Goal: Information Seeking & Learning: Learn about a topic

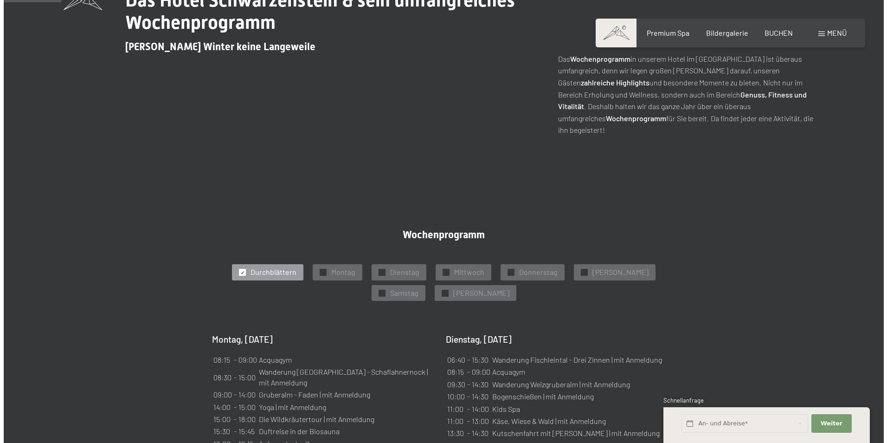
scroll to position [278, 0]
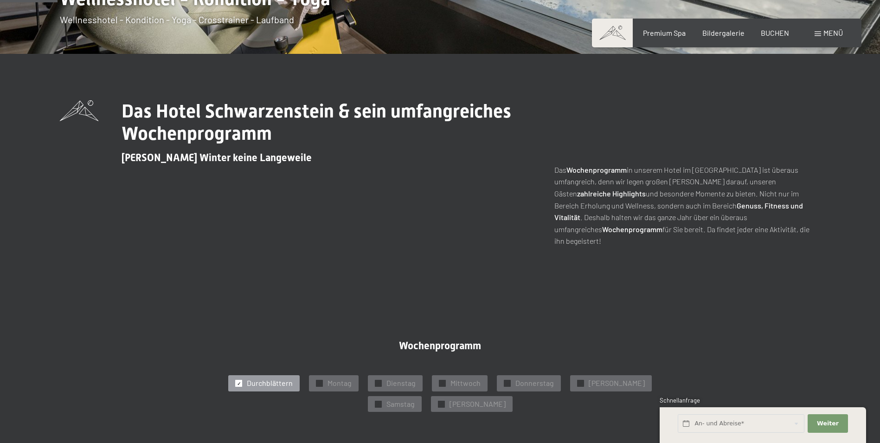
click at [816, 36] on div "Menü" at bounding box center [829, 33] width 28 height 10
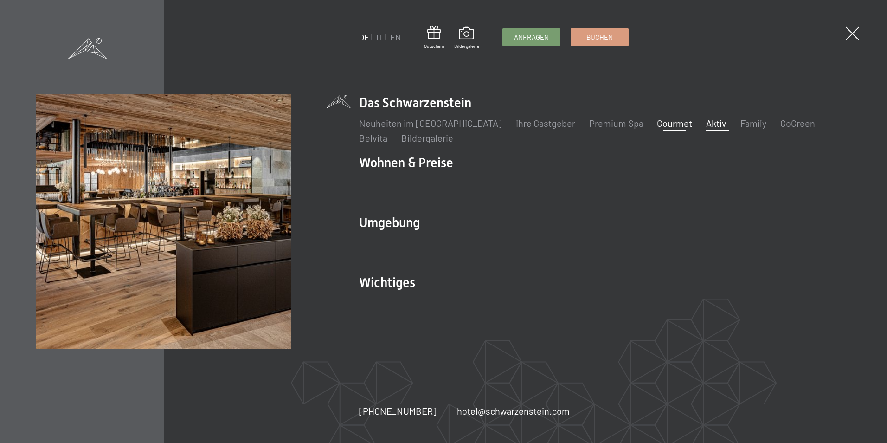
click at [659, 124] on link "Gourmet" at bounding box center [674, 122] width 35 height 11
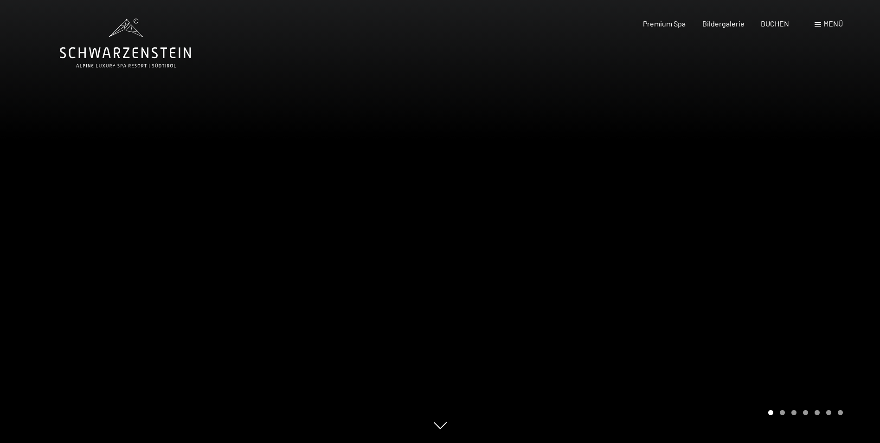
click at [864, 252] on div at bounding box center [660, 221] width 440 height 443
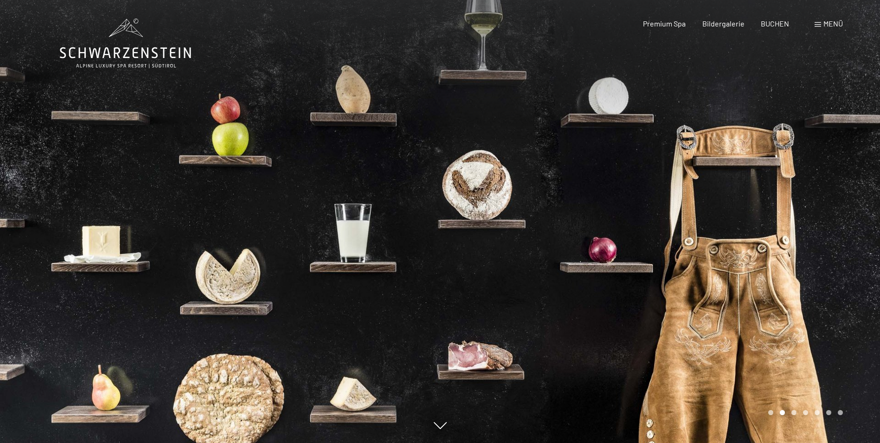
click at [864, 252] on div at bounding box center [660, 221] width 440 height 443
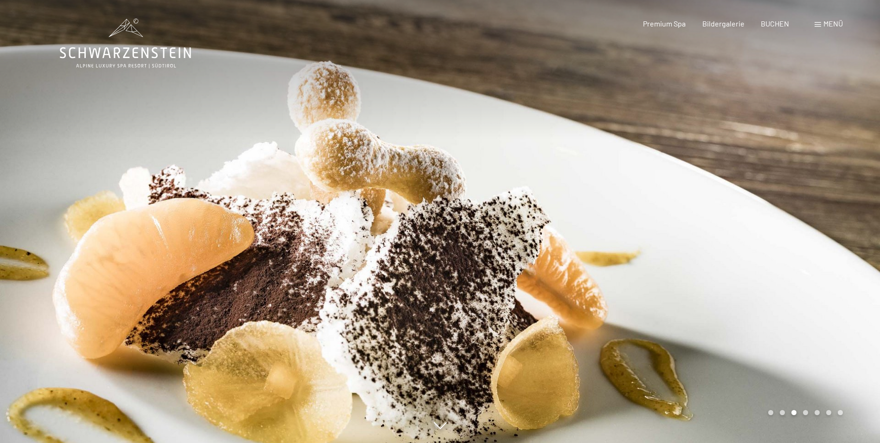
click at [864, 252] on div at bounding box center [660, 221] width 440 height 443
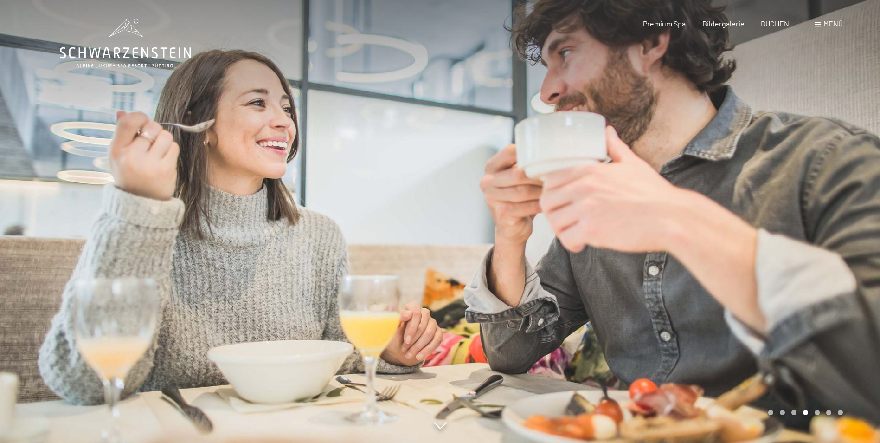
click at [864, 252] on div at bounding box center [660, 221] width 440 height 443
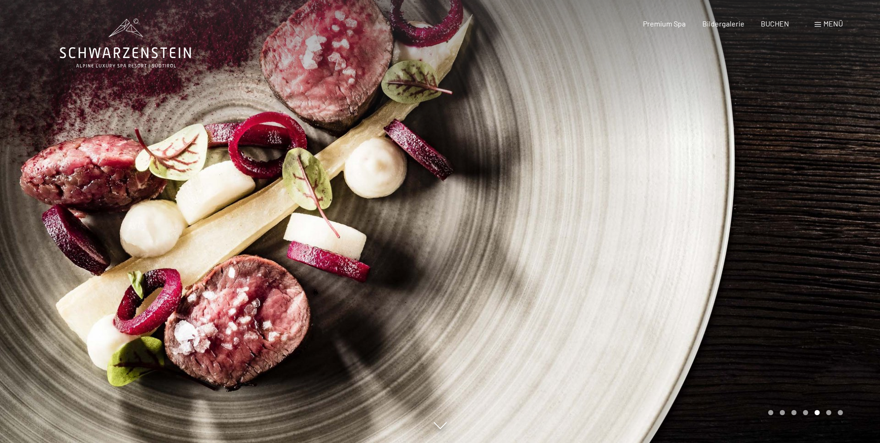
click at [864, 252] on div at bounding box center [660, 221] width 440 height 443
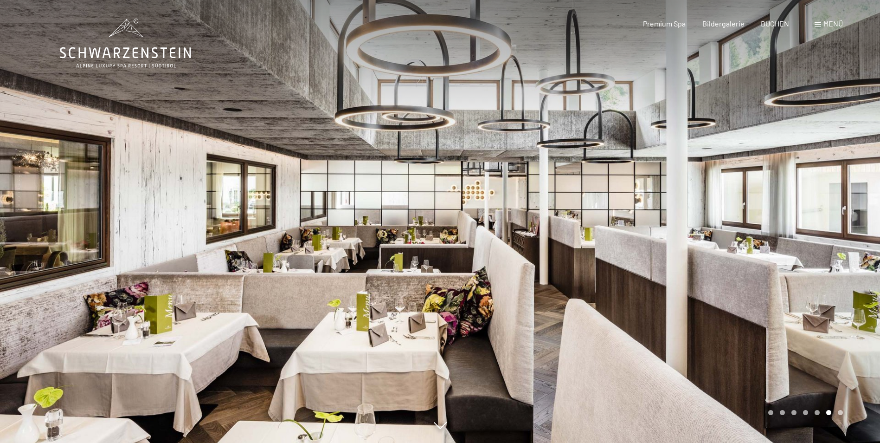
click at [864, 252] on div at bounding box center [660, 221] width 440 height 443
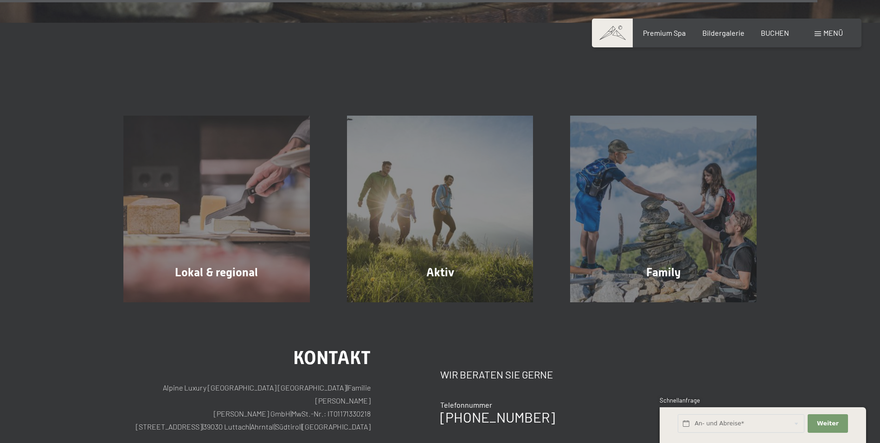
scroll to position [3341, 0]
click at [820, 37] on div "Menü" at bounding box center [829, 33] width 28 height 10
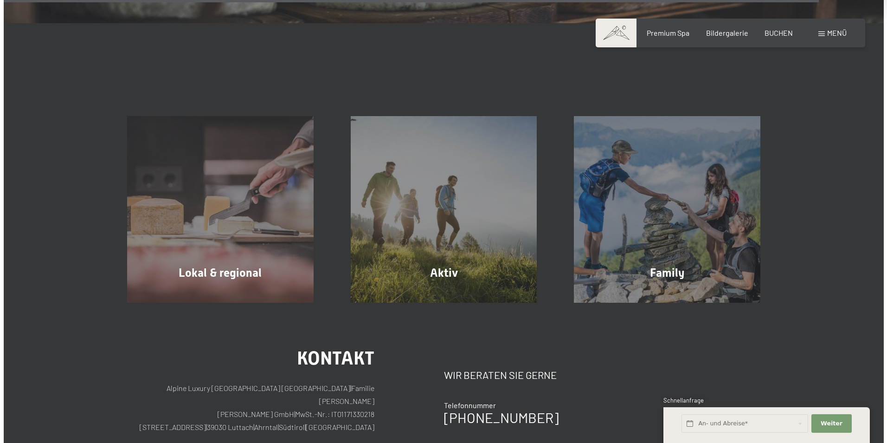
scroll to position [3350, 0]
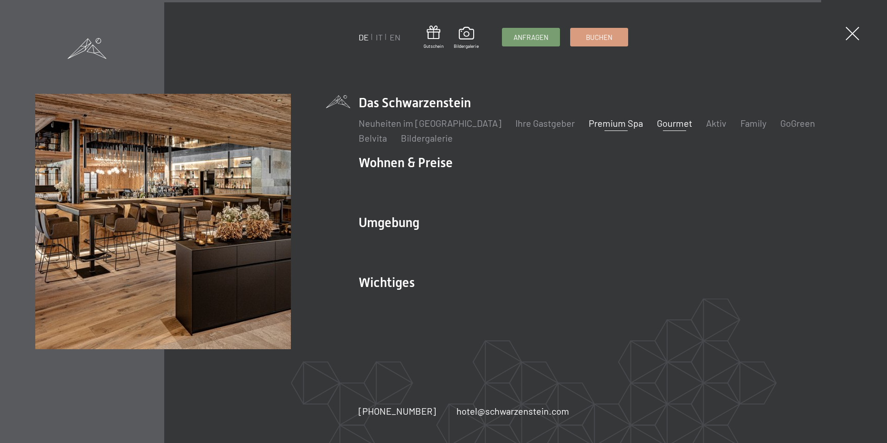
click at [589, 123] on link "Premium Spa" at bounding box center [616, 122] width 54 height 11
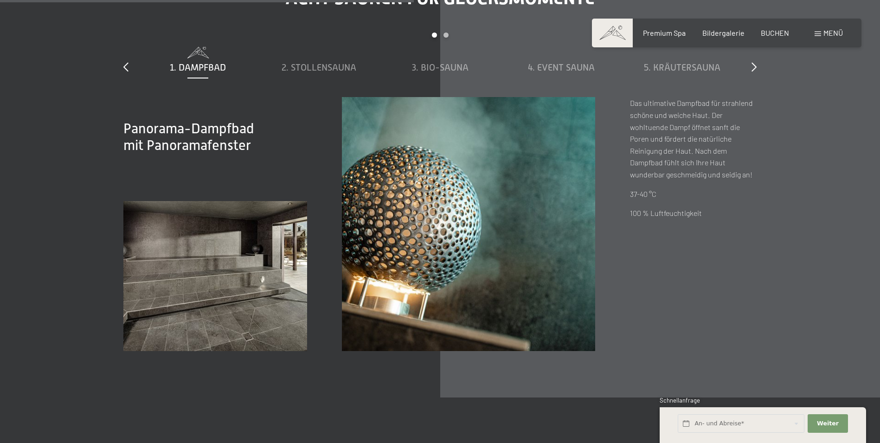
scroll to position [3248, 0]
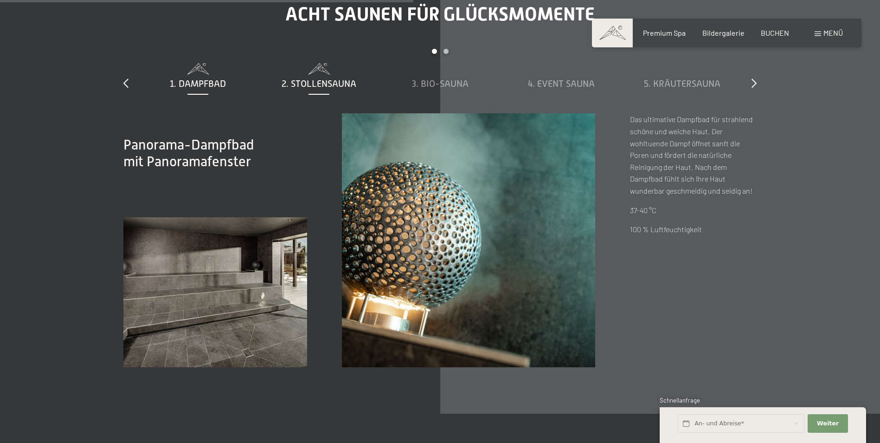
click at [320, 87] on span "2. Stollensauna" at bounding box center [319, 83] width 75 height 10
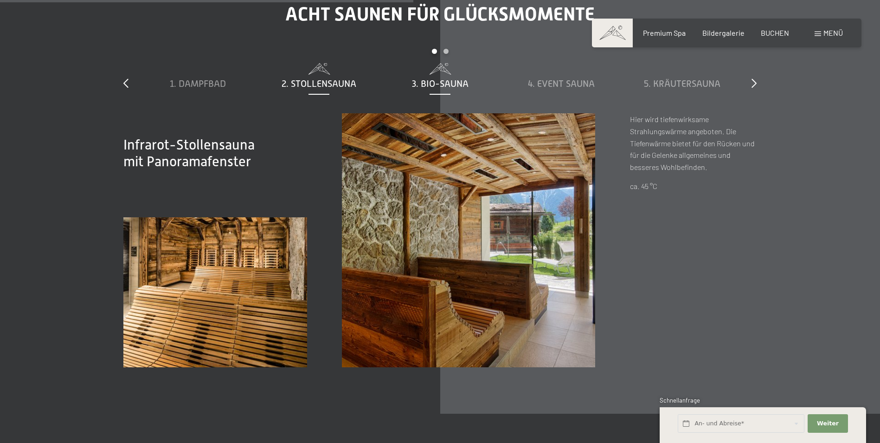
click at [418, 86] on span "3. Bio-Sauna" at bounding box center [440, 83] width 57 height 10
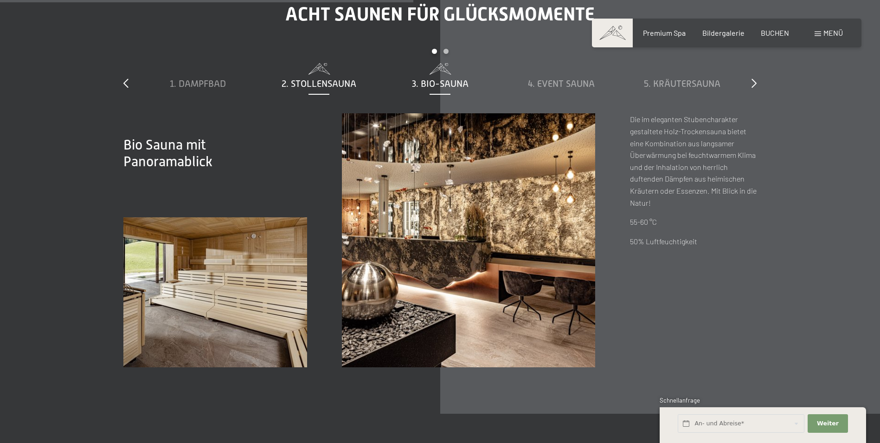
click at [310, 81] on span "2. Stollensauna" at bounding box center [319, 83] width 75 height 10
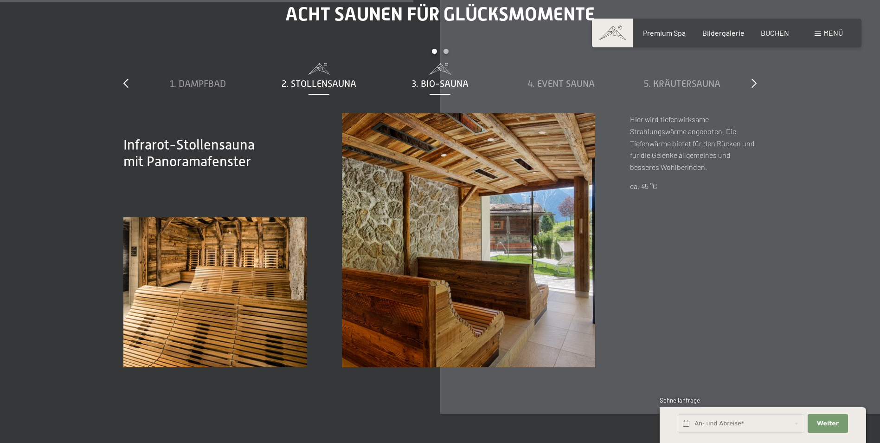
click at [422, 78] on div "3. Bio-Sauna" at bounding box center [440, 83] width 112 height 13
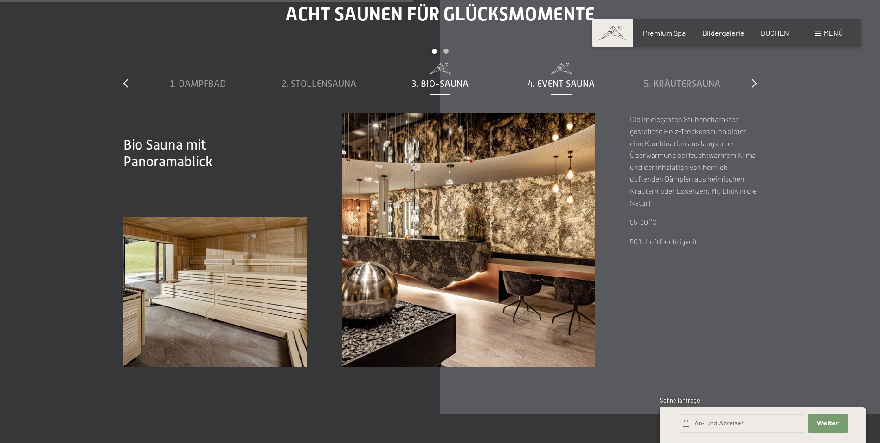
click at [547, 85] on span "4. Event Sauna" at bounding box center [561, 83] width 67 height 10
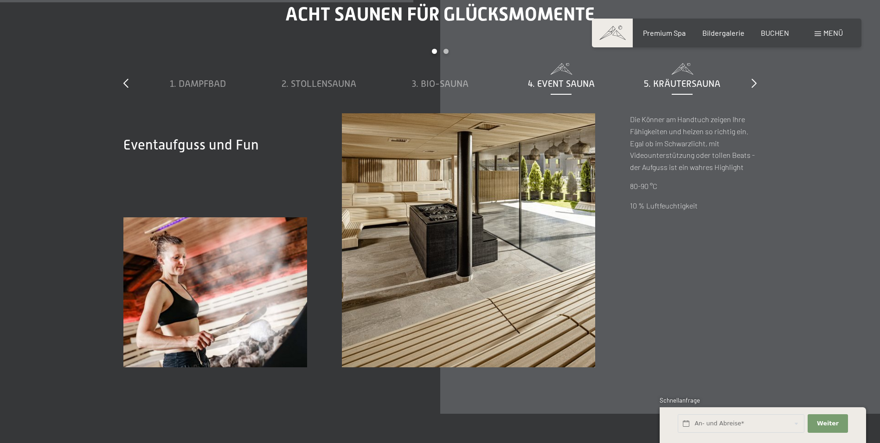
click at [676, 84] on span "5. Kräutersauna" at bounding box center [682, 83] width 77 height 10
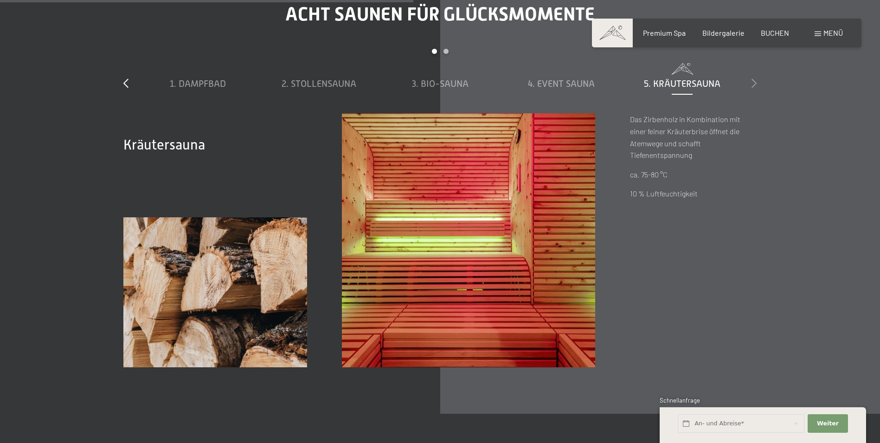
click at [753, 79] on icon at bounding box center [754, 82] width 5 height 9
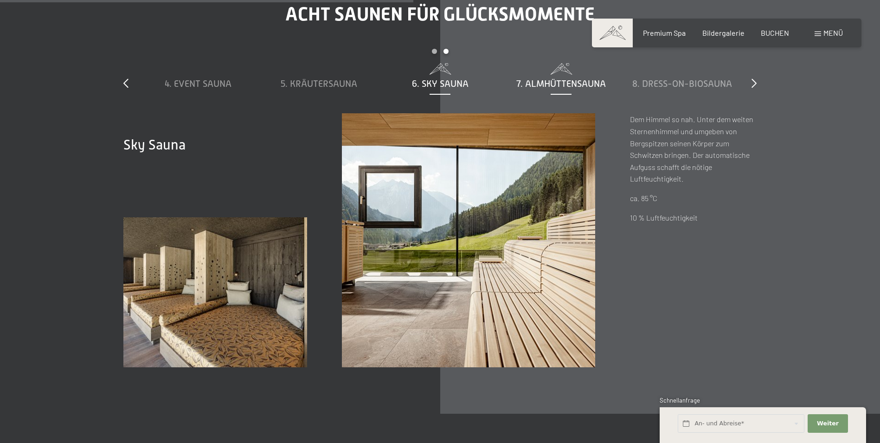
click at [551, 85] on span "7. Almhüttensauna" at bounding box center [561, 83] width 90 height 10
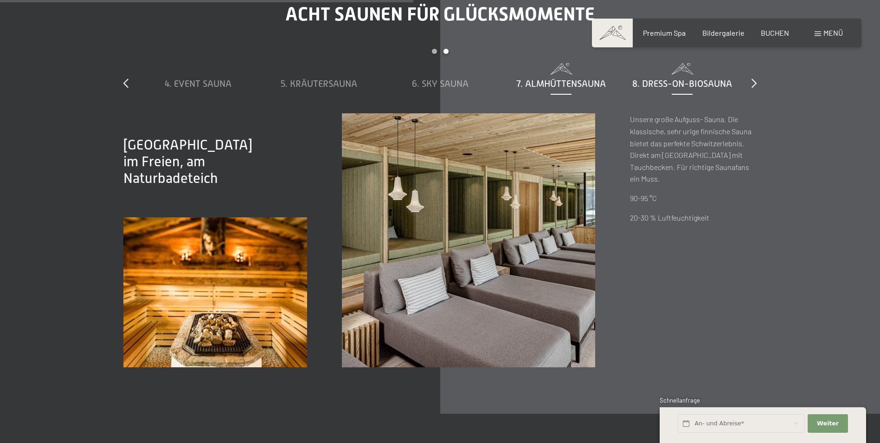
click at [661, 82] on span "8. Dress-on-Biosauna" at bounding box center [682, 83] width 100 height 10
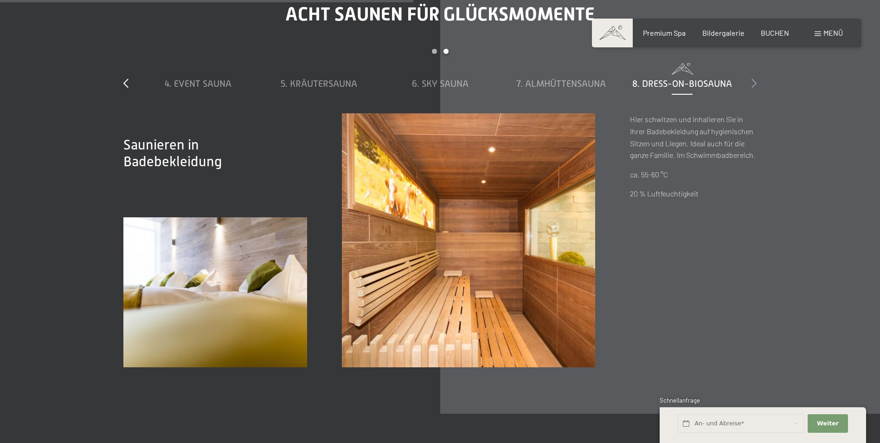
click at [752, 84] on icon at bounding box center [754, 82] width 5 height 9
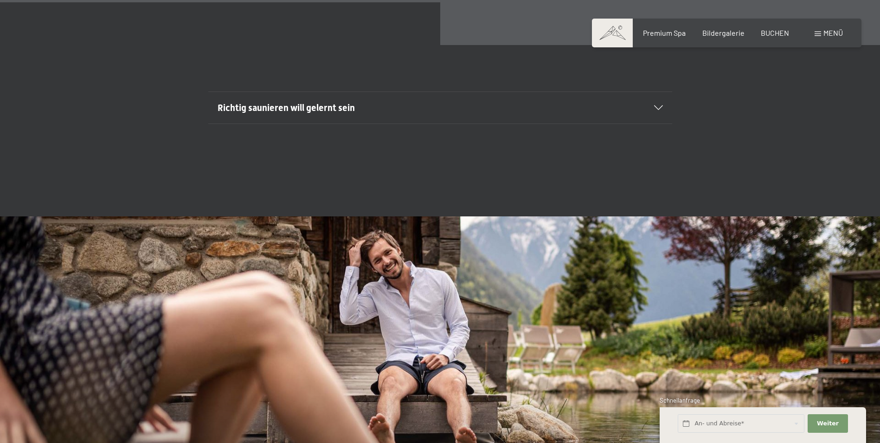
scroll to position [3620, 0]
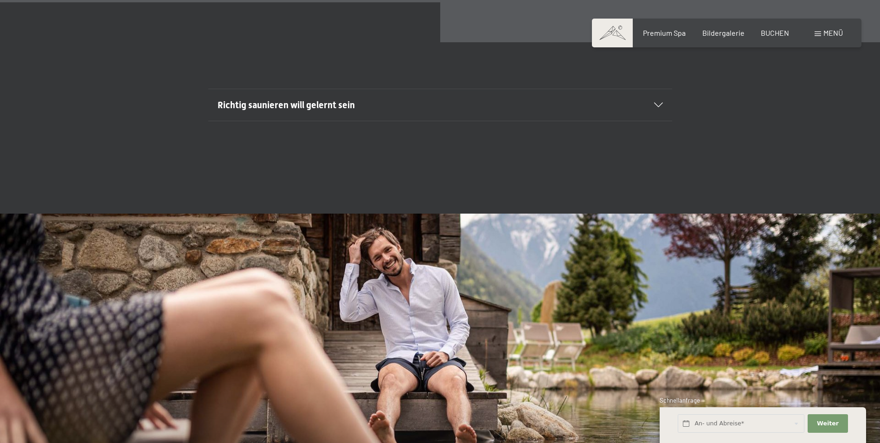
click at [470, 95] on div "Richtig saunieren will gelernt sein" at bounding box center [440, 105] width 445 height 32
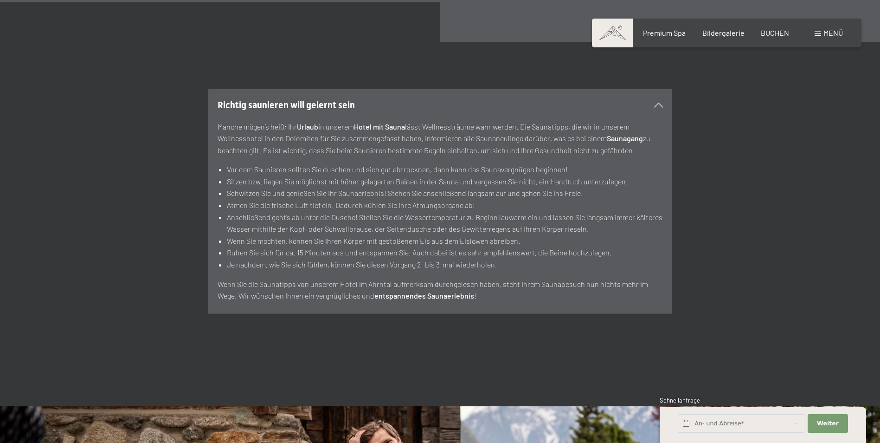
click at [840, 36] on span "Menü" at bounding box center [833, 32] width 19 height 9
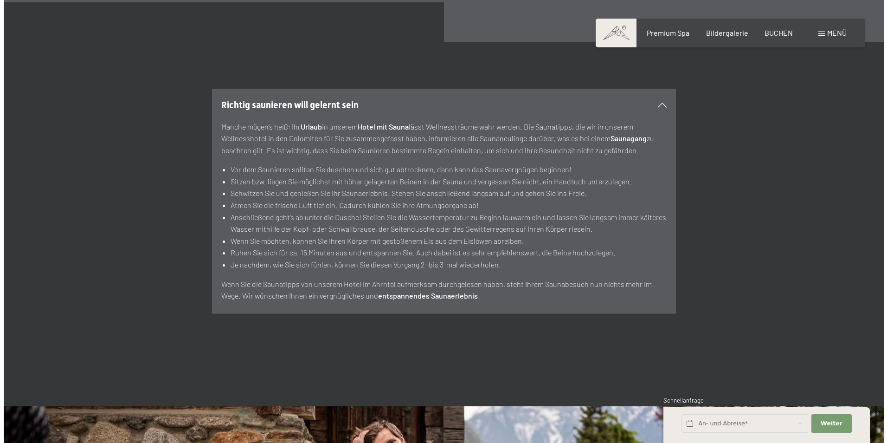
scroll to position [3632, 0]
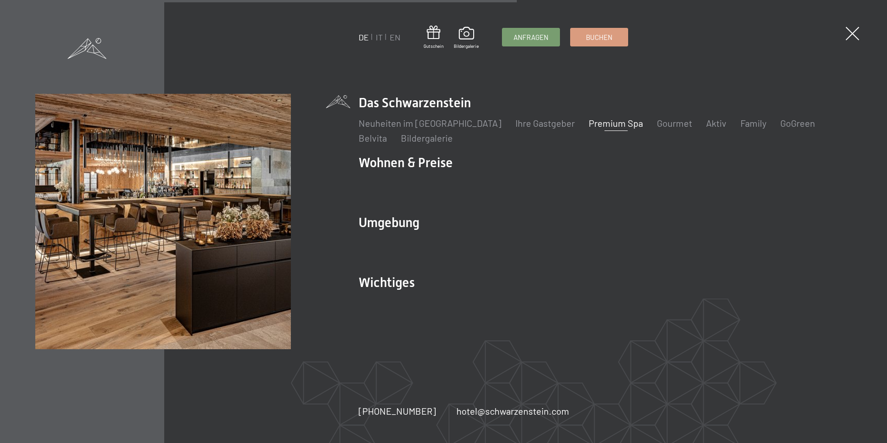
click at [589, 125] on link "Premium Spa" at bounding box center [616, 122] width 54 height 11
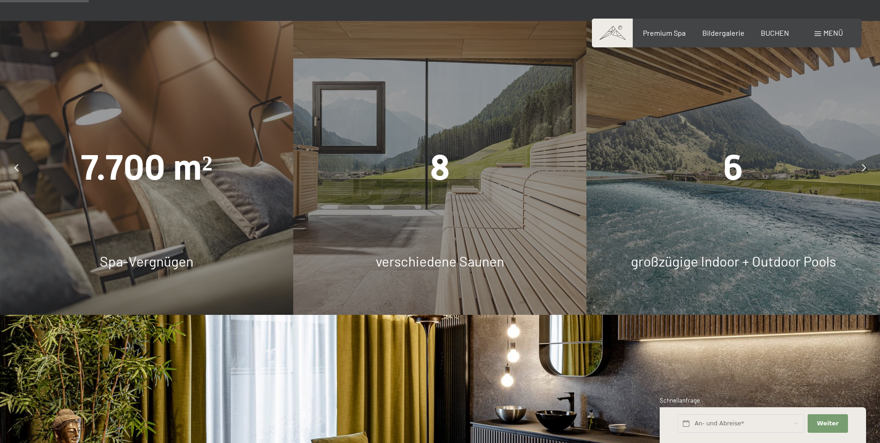
scroll to position [696, 0]
click at [862, 166] on icon at bounding box center [864, 168] width 4 height 7
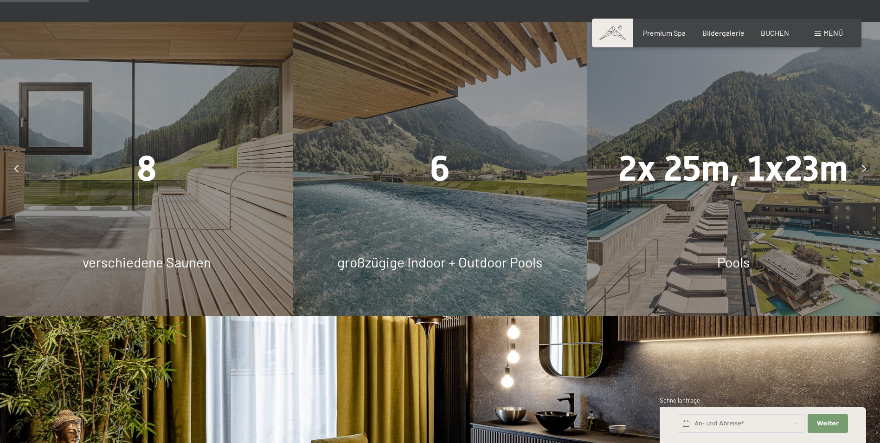
click at [862, 166] on icon at bounding box center [864, 168] width 4 height 7
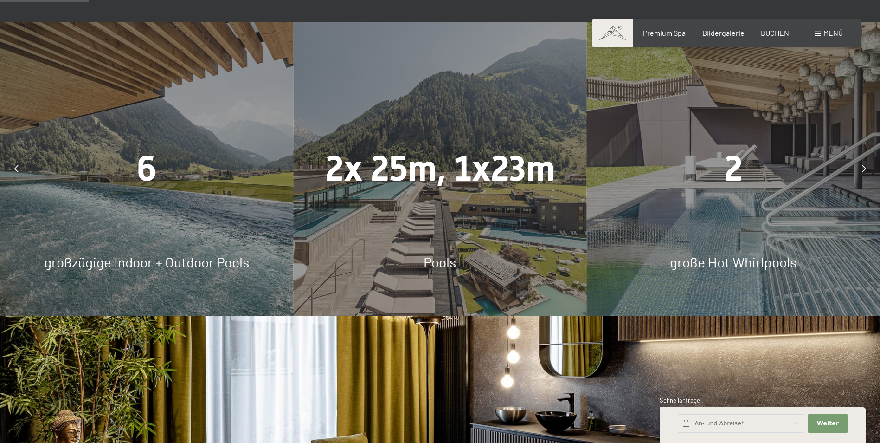
click at [862, 166] on icon at bounding box center [864, 168] width 4 height 7
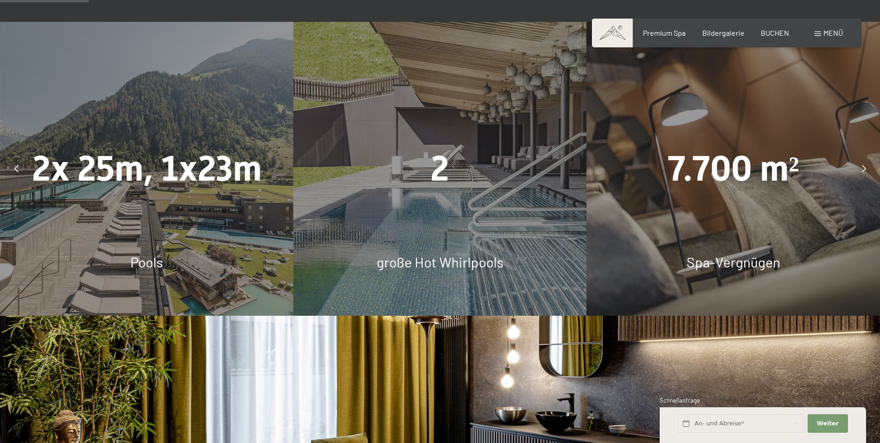
click at [862, 166] on icon at bounding box center [864, 168] width 4 height 7
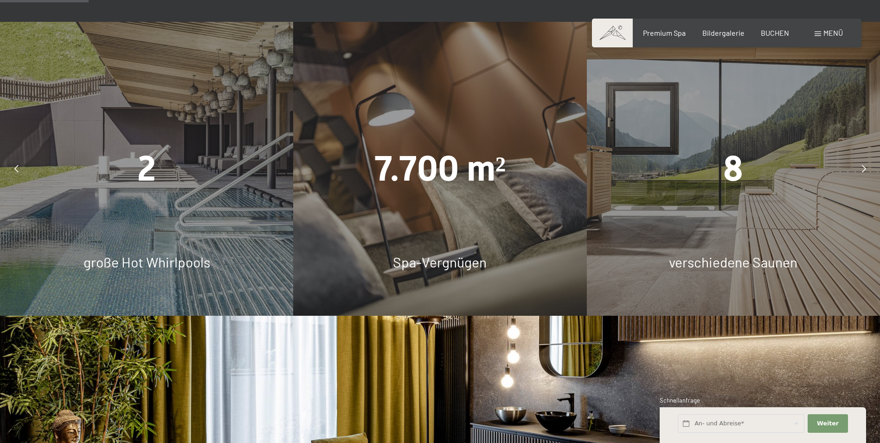
click at [862, 166] on icon at bounding box center [864, 168] width 4 height 7
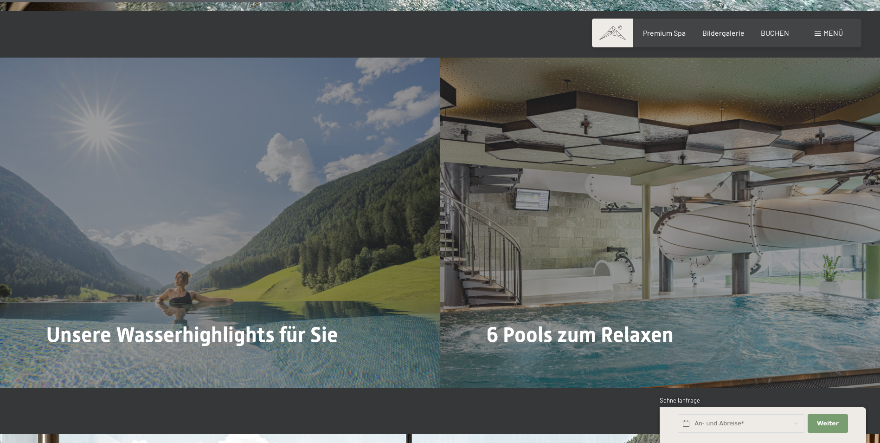
scroll to position [2320, 0]
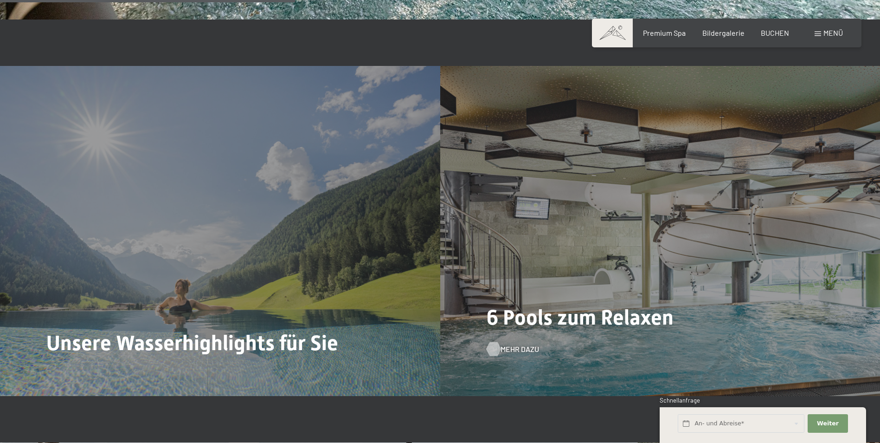
click at [501, 350] on span "Mehr dazu" at bounding box center [520, 349] width 39 height 10
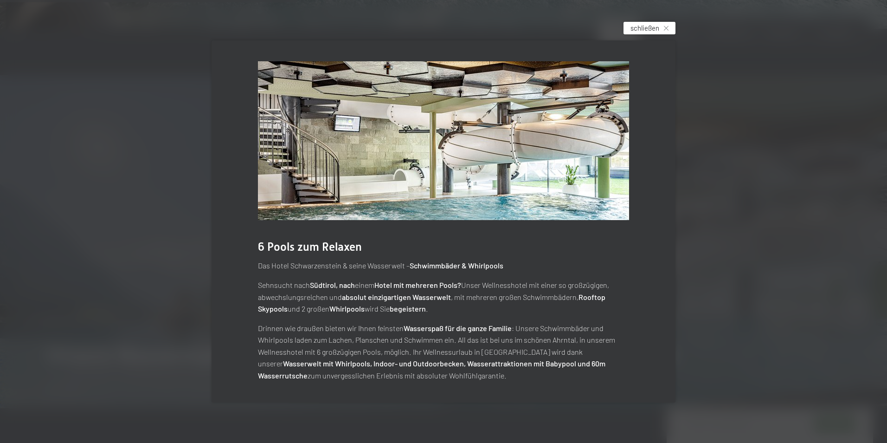
click at [636, 24] on span "schließen" at bounding box center [645, 28] width 29 height 10
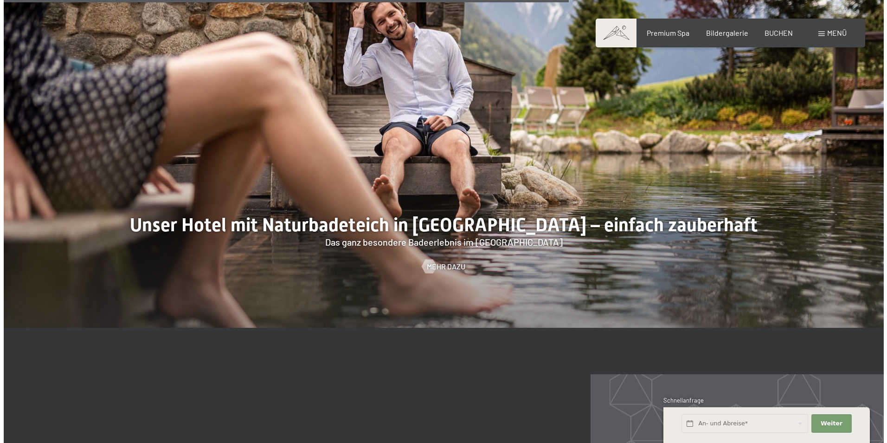
scroll to position [3805, 0]
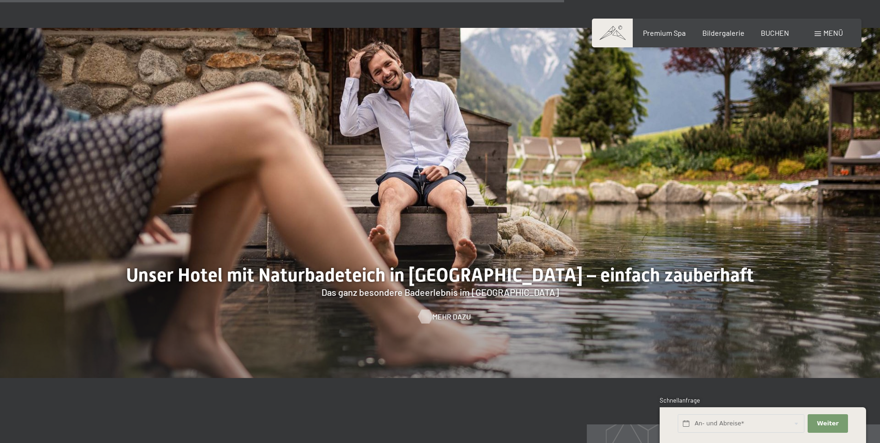
click at [429, 314] on div at bounding box center [425, 317] width 8 height 14
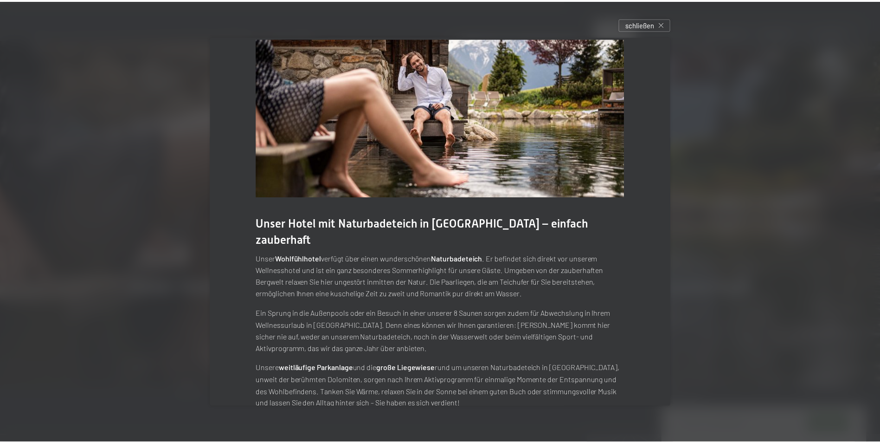
scroll to position [26, 0]
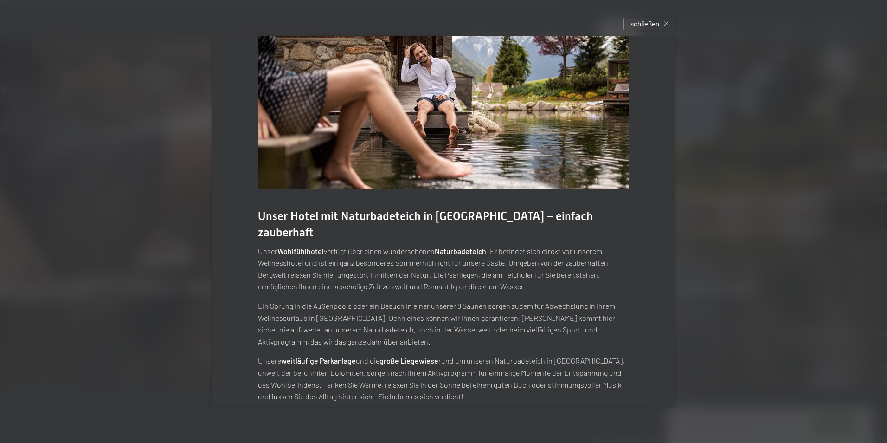
click at [746, 280] on div at bounding box center [443, 221] width 887 height 443
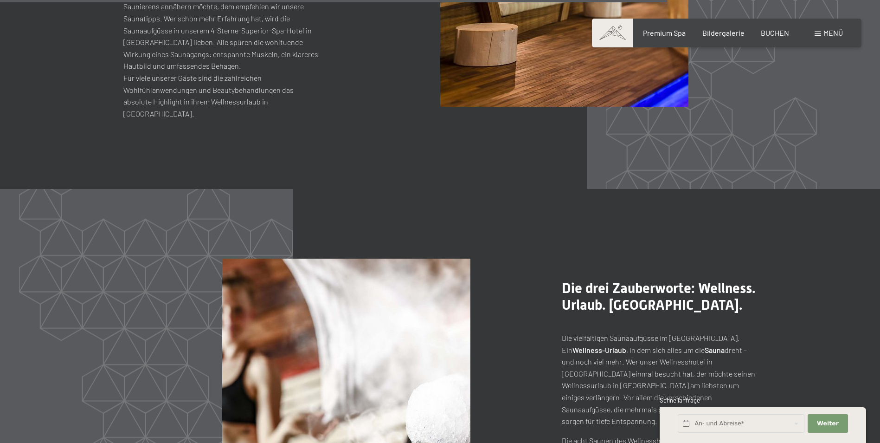
scroll to position [4223, 0]
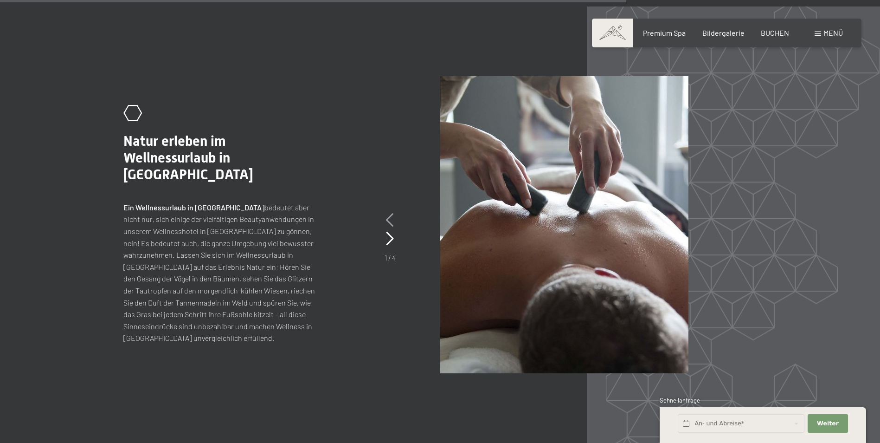
click at [387, 221] on icon at bounding box center [390, 220] width 8 height 14
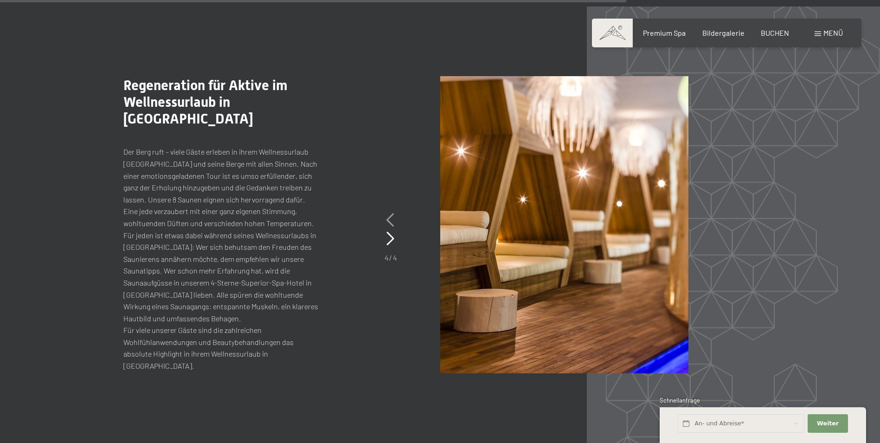
click at [387, 221] on icon at bounding box center [391, 220] width 8 height 14
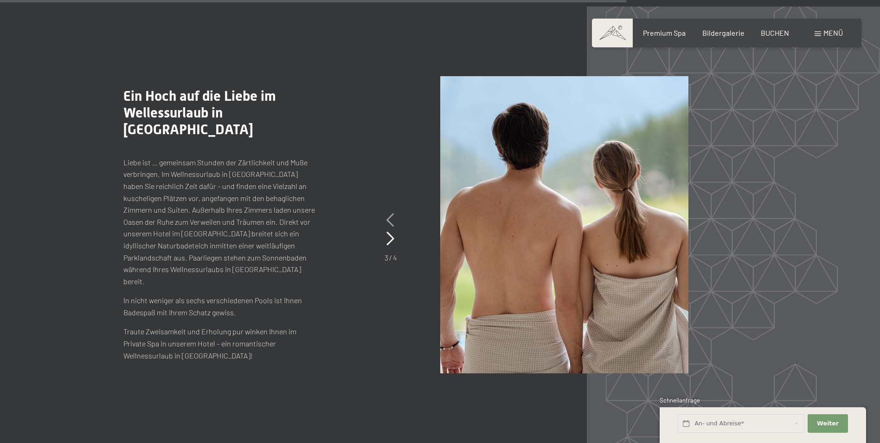
click at [387, 221] on icon at bounding box center [391, 220] width 8 height 14
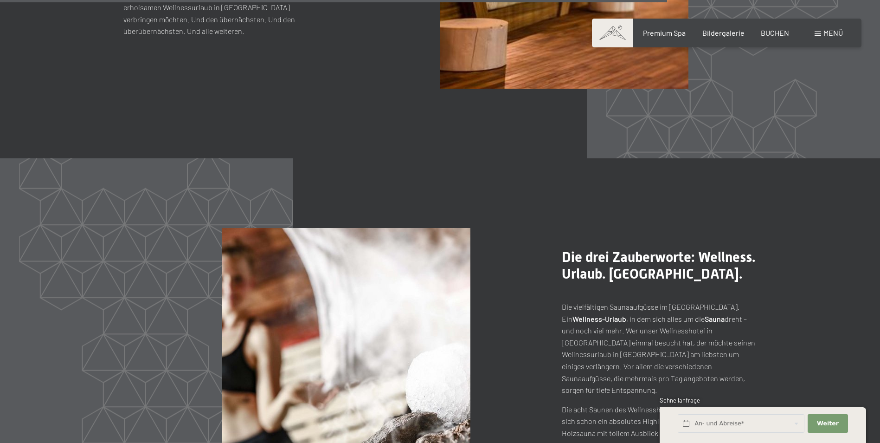
scroll to position [4640, 0]
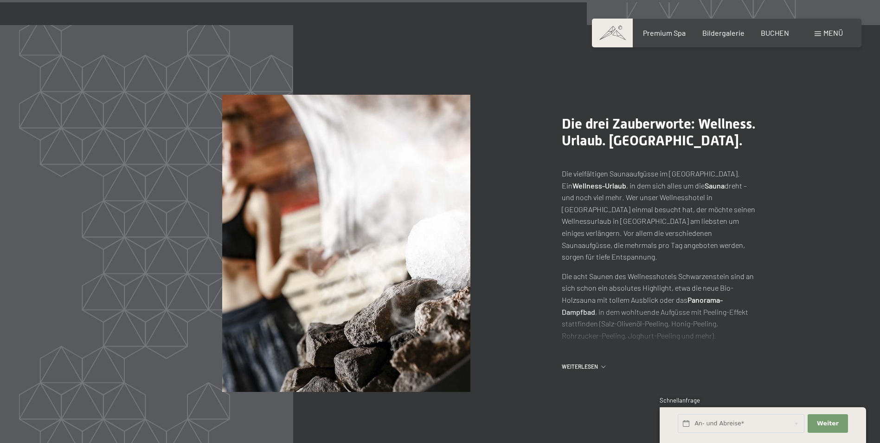
click at [581, 371] on div ".st0{fill:none;stroke:#FFFFFF;stroke-width:2;stroke-linecap:round;stroke-miterl…" at bounding box center [439, 243] width 633 height 297
click at [582, 367] on span "Weiterlesen" at bounding box center [581, 366] width 39 height 8
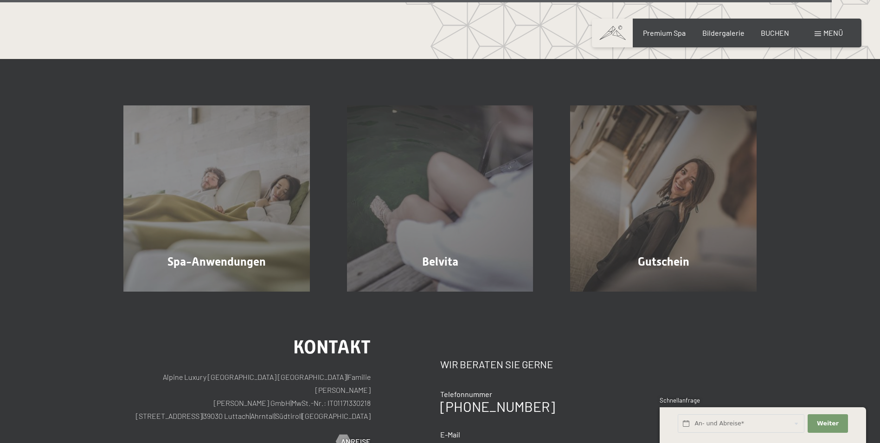
scroll to position [5847, 0]
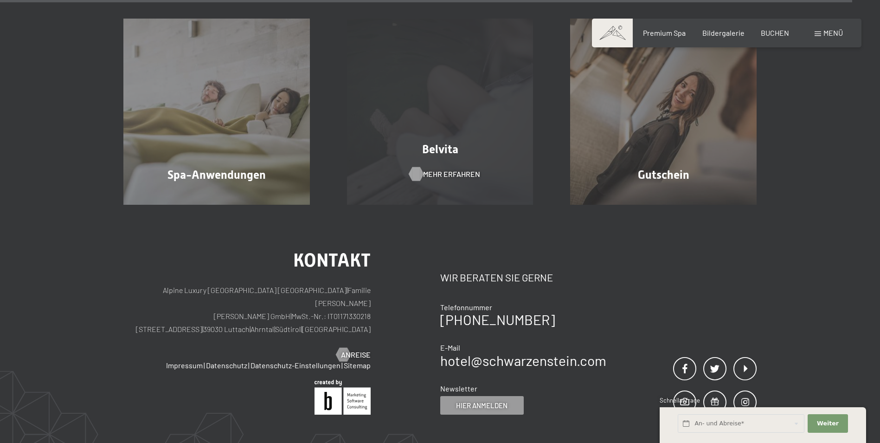
click at [436, 176] on span "Mehr erfahren" at bounding box center [451, 174] width 57 height 10
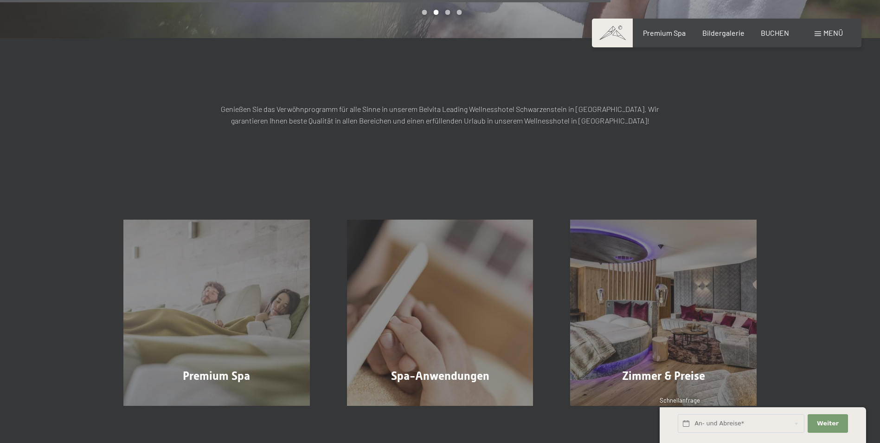
scroll to position [1253, 0]
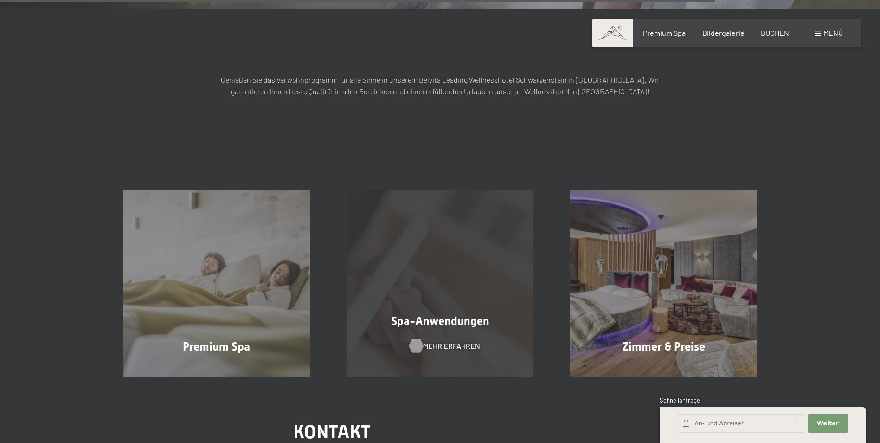
click at [420, 339] on div at bounding box center [416, 346] width 8 height 14
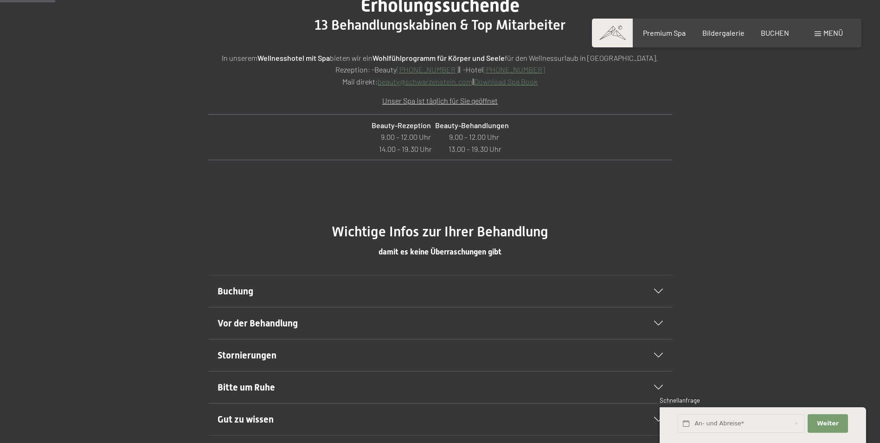
scroll to position [464, 0]
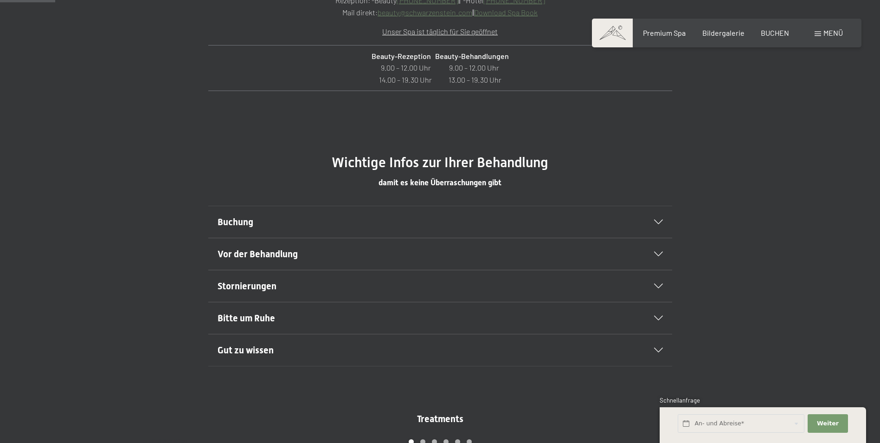
click at [256, 252] on span "Vor der Behandlung" at bounding box center [258, 253] width 80 height 11
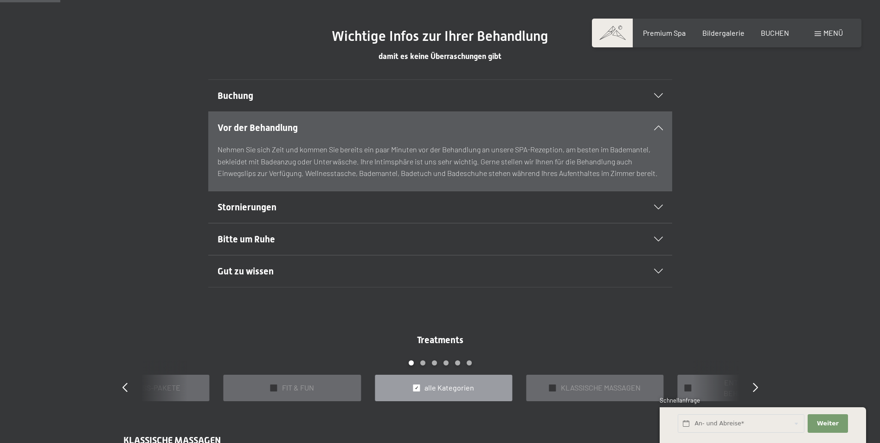
scroll to position [603, 0]
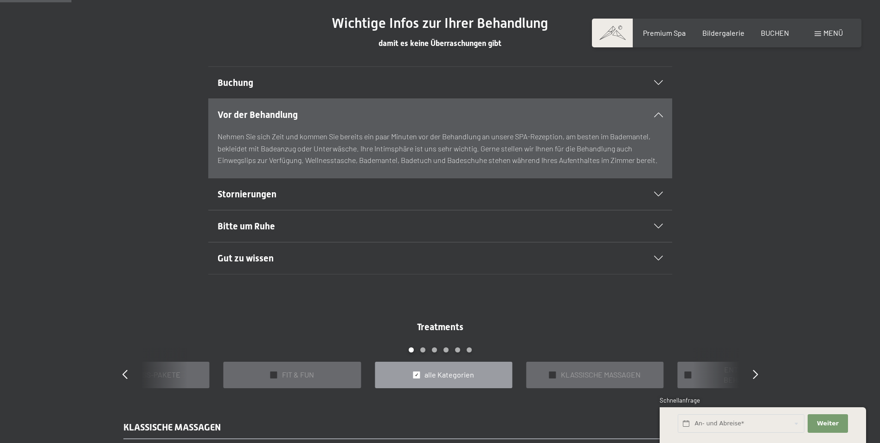
click at [323, 263] on h2 "Gut zu wissen" at bounding box center [418, 258] width 401 height 13
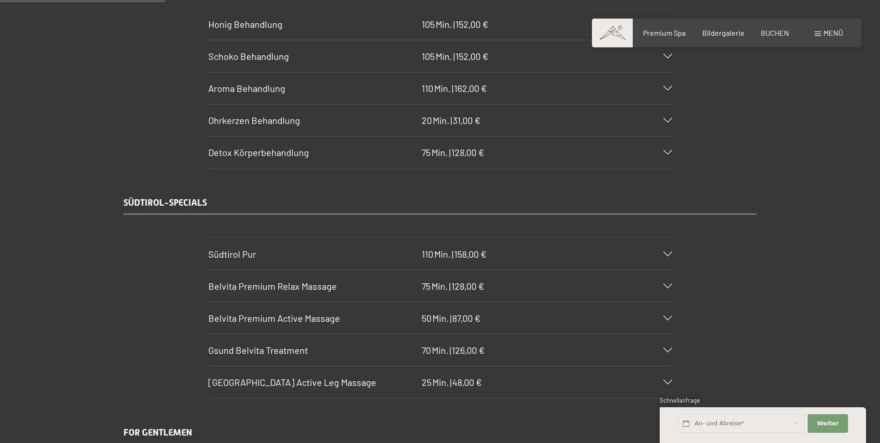
scroll to position [1392, 0]
